Goal: Information Seeking & Learning: Learn about a topic

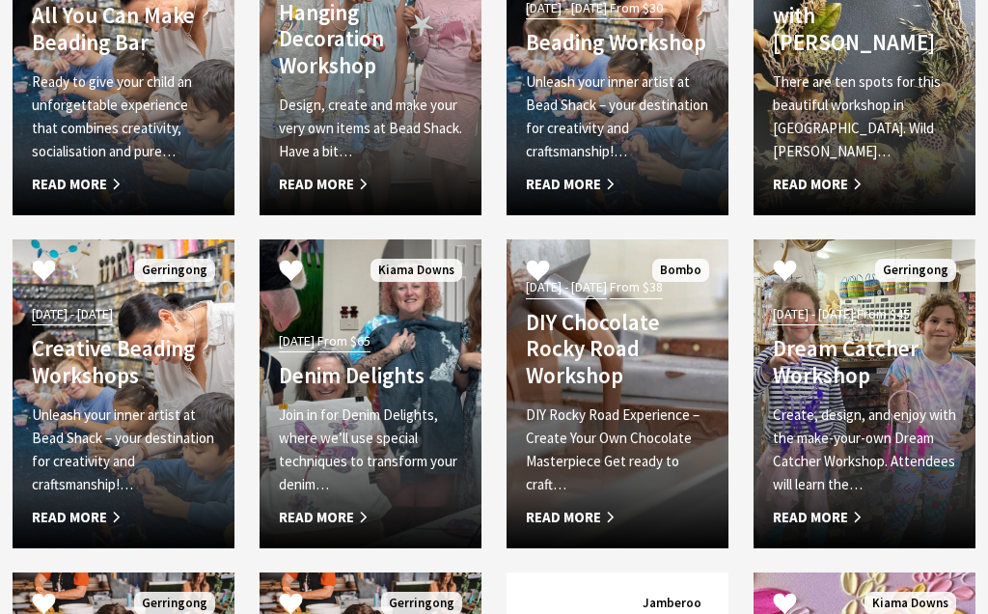
scroll to position [4867, 0]
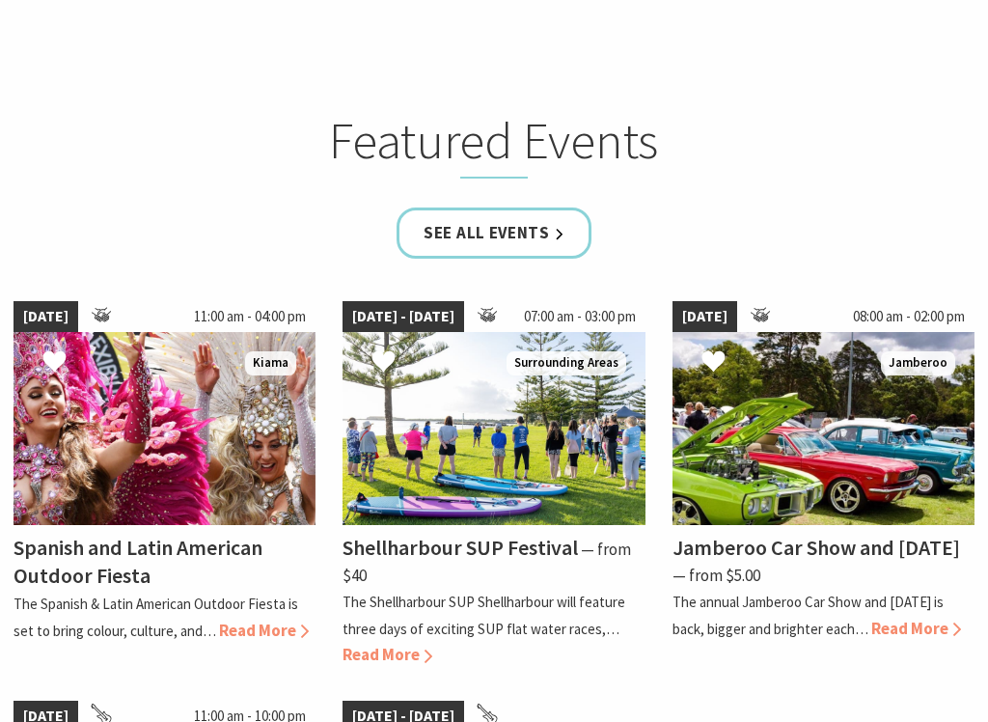
scroll to position [1096, 0]
click at [506, 229] on link "See all Events" at bounding box center [494, 232] width 195 height 51
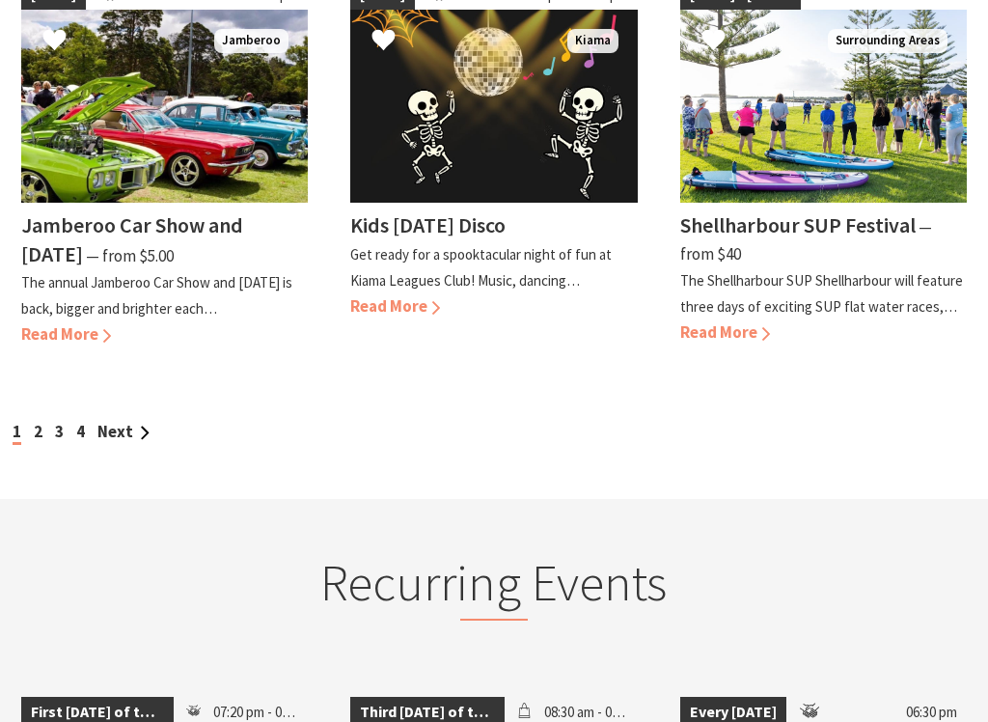
scroll to position [1867, 0]
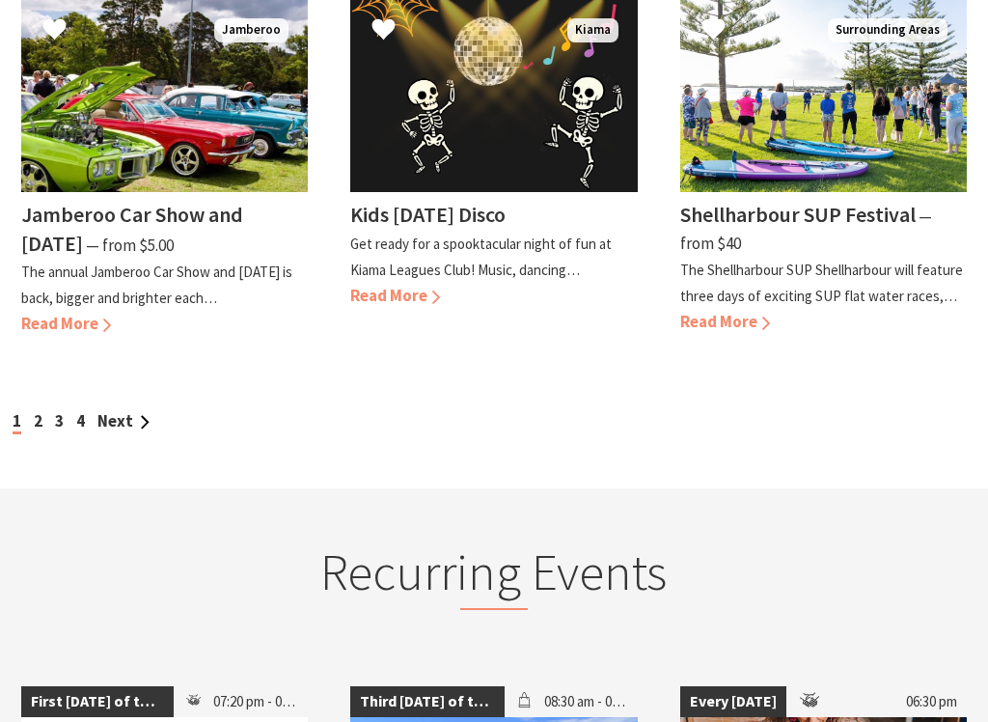
click at [115, 411] on link "Next" at bounding box center [123, 421] width 52 height 21
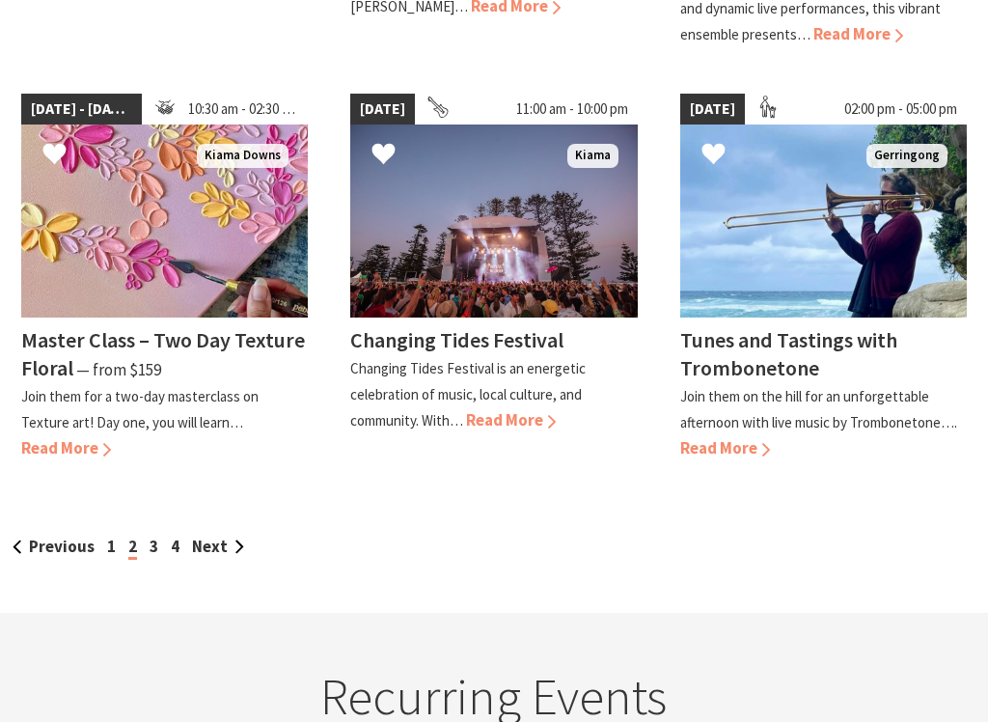
scroll to position [1798, 0]
click at [212, 536] on link "Next" at bounding box center [218, 546] width 52 height 21
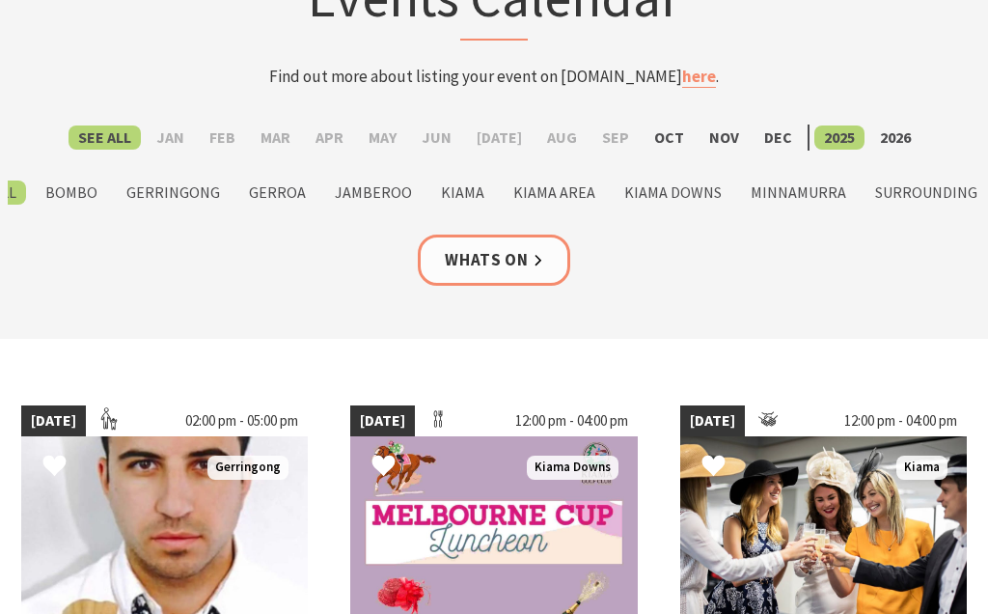
scroll to position [0, 0]
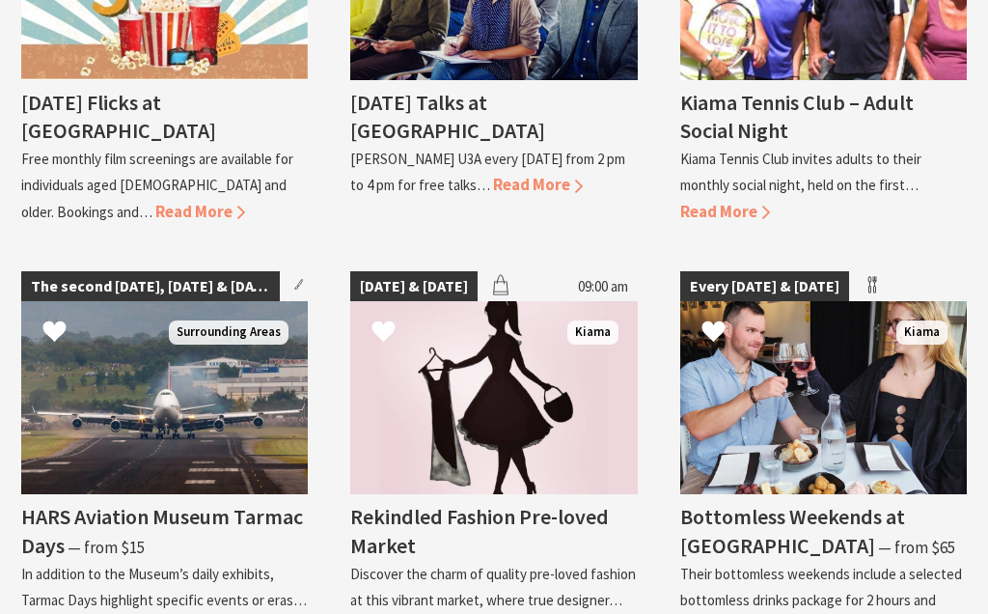
scroll to position [3664, 0]
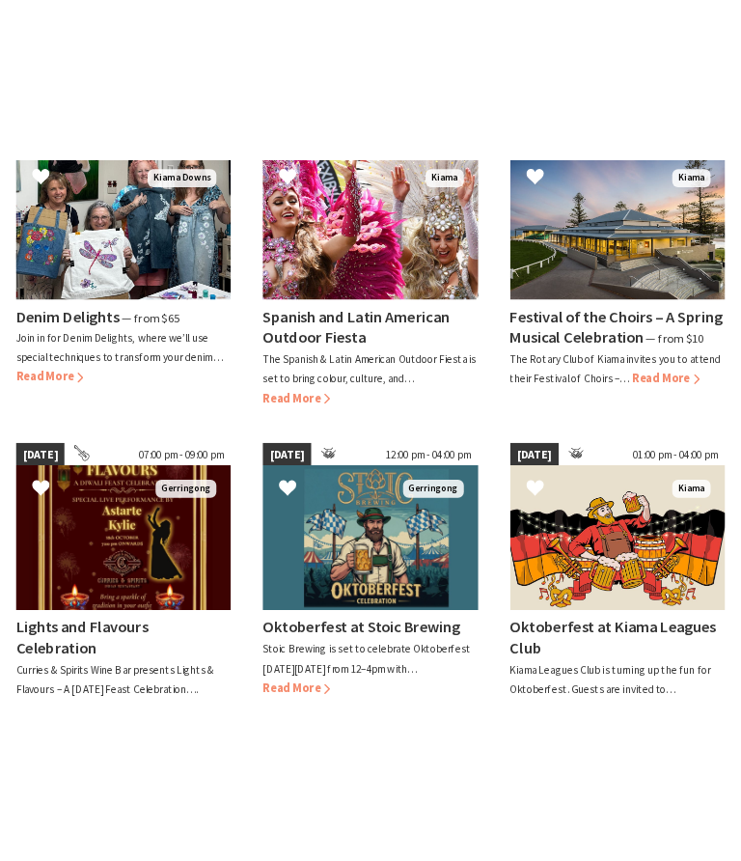
scroll to position [685, 0]
